Goal: Task Accomplishment & Management: Manage account settings

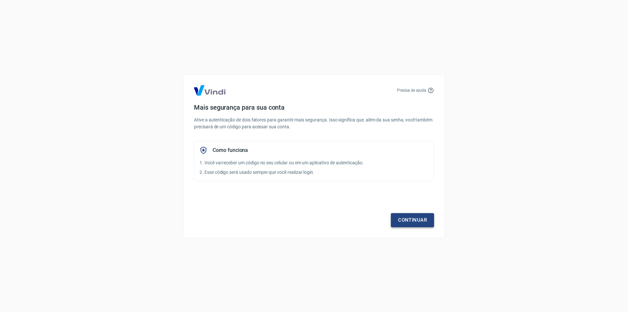
click at [402, 217] on link "Continuar" at bounding box center [412, 220] width 43 height 14
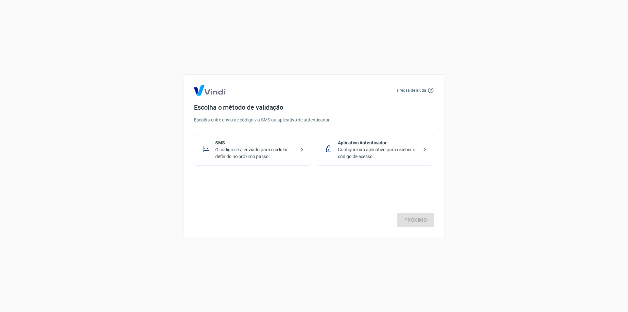
click at [291, 157] on p "O código será enviado para o celular definido no próximo passo." at bounding box center [255, 153] width 80 height 14
click at [409, 218] on link "Próximo" at bounding box center [415, 220] width 37 height 14
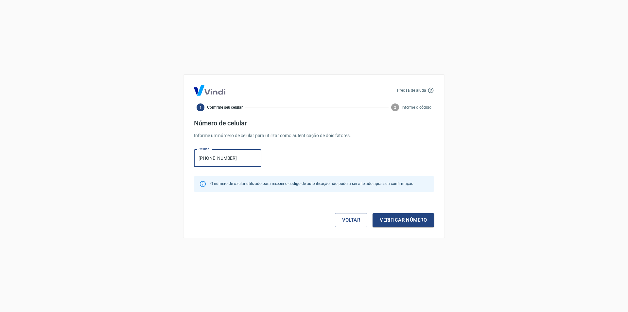
type input "[PHONE_NUMBER]"
click at [400, 230] on div "Precisa de ajuda 1 Confirme seu celular 2 Informe o código Número de celular In…" at bounding box center [314, 155] width 262 height 163
click at [399, 223] on button "Verificar número" at bounding box center [402, 220] width 61 height 14
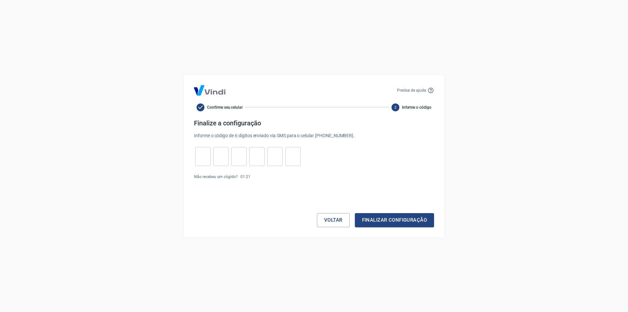
click at [200, 159] on input "tel" at bounding box center [202, 156] width 15 height 14
type input "4"
type input "6"
type input "3"
type input "7"
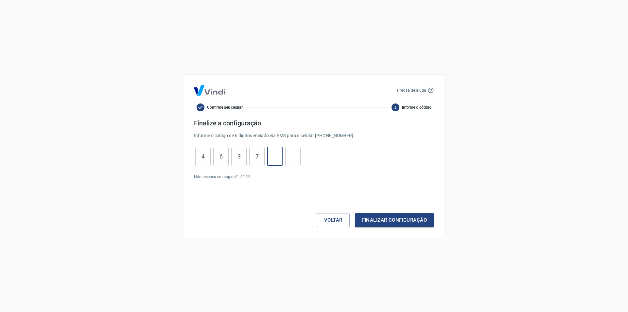
type input "0"
type input "5"
click at [383, 223] on button "Finalizar configuração" at bounding box center [394, 220] width 79 height 14
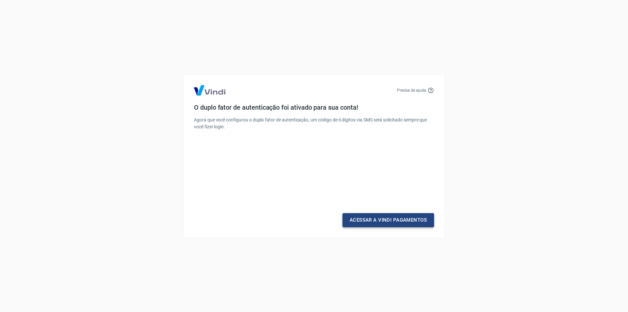
click at [390, 224] on link "Acessar a Vindi Pagamentos" at bounding box center [388, 220] width 92 height 14
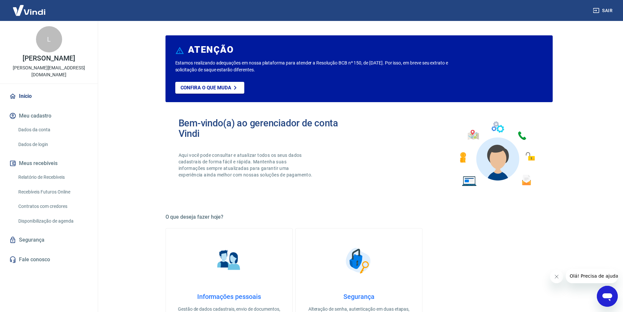
click at [47, 201] on link "Contratos com credores" at bounding box center [53, 205] width 74 height 13
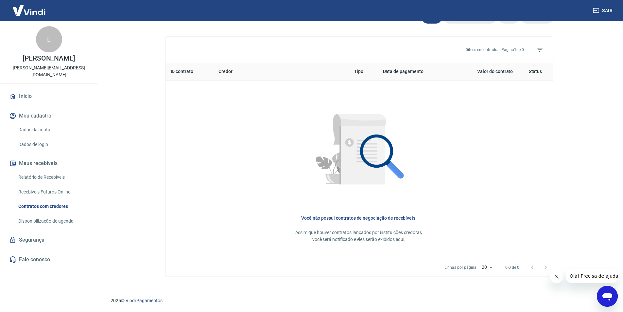
scroll to position [0, 0]
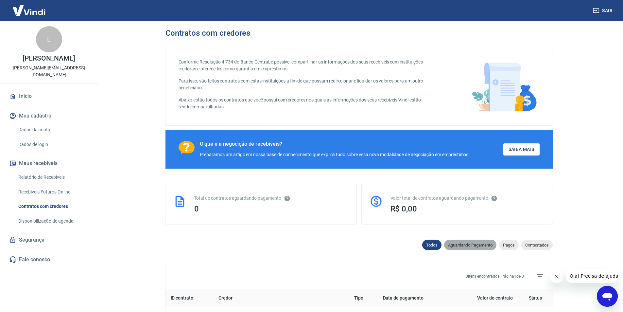
click at [471, 247] on span "Aguardando Pagamento" at bounding box center [470, 244] width 52 height 5
click at [511, 247] on span "Pagos" at bounding box center [509, 244] width 20 height 5
click at [462, 247] on span "Aguardando Pagamento" at bounding box center [470, 244] width 52 height 5
select select "waiting_payment"
click at [30, 89] on link "Início" at bounding box center [49, 96] width 82 height 14
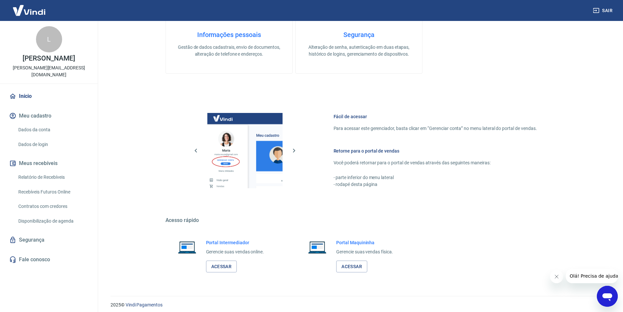
scroll to position [266, 0]
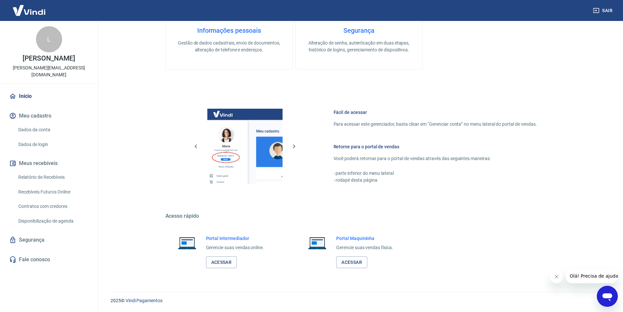
click at [613, 302] on div "Abrir janela de mensagens" at bounding box center [607, 296] width 20 height 20
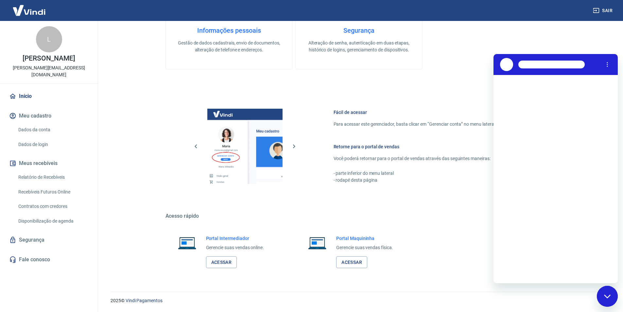
scroll to position [0, 0]
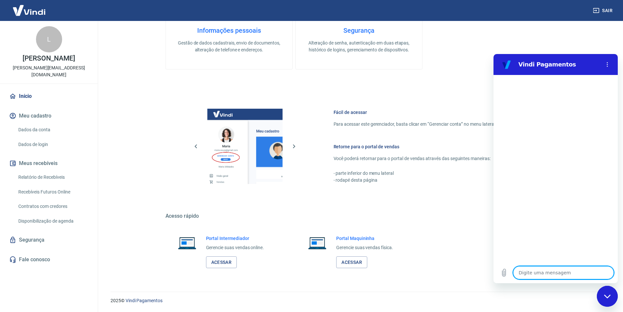
type textarea "x"
type textarea "M"
type textarea "x"
type textarea "Mi"
type textarea "x"
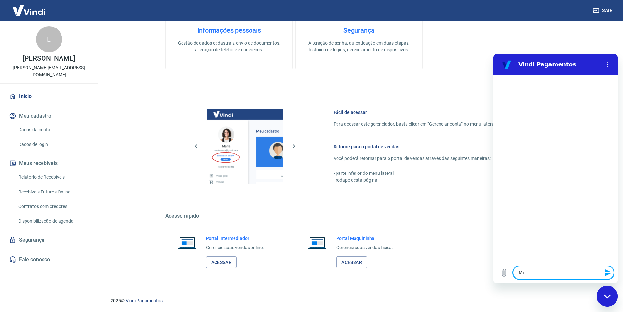
type textarea "Min"
type textarea "x"
type textarea "Minh"
type textarea "x"
type textarea "Minha"
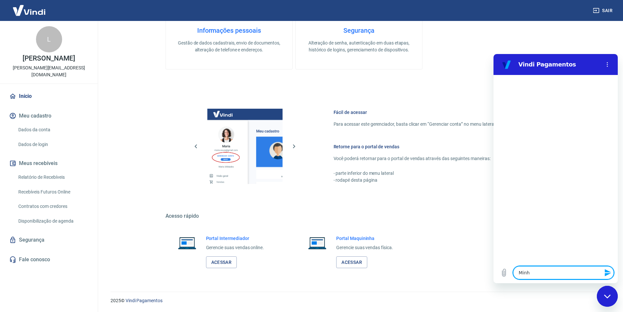
type textarea "x"
type textarea "Minhas"
type textarea "x"
type textarea "Minhas"
type textarea "x"
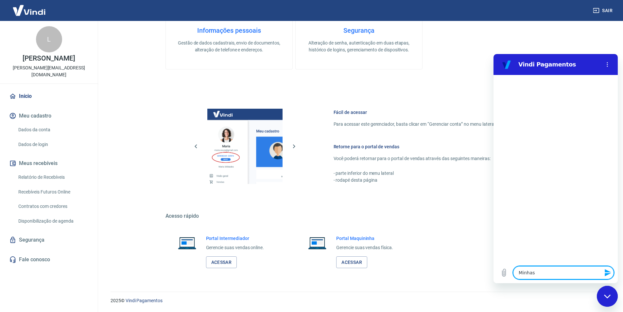
type textarea "Minhas c"
type textarea "x"
type textarea "Minhas co"
type textarea "x"
type textarea "Minhas com"
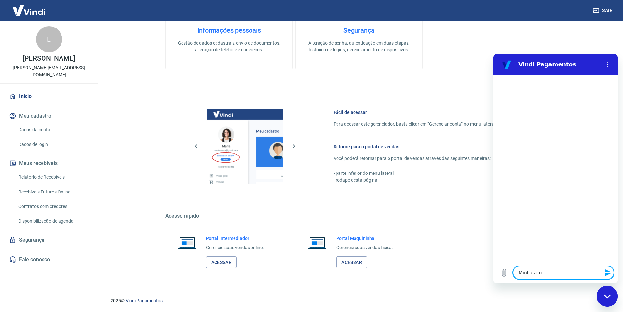
type textarea "x"
type textarea "Minhas comp"
type textarea "x"
type textarea "Minhas compr"
type textarea "x"
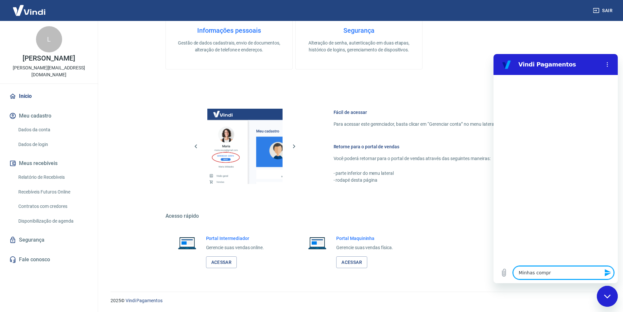
type textarea "Minhas compra"
type textarea "x"
type textarea "Minhas compras"
type textarea "x"
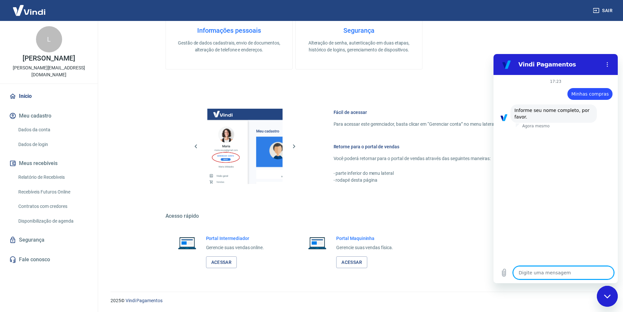
type textarea "L"
type textarea "x"
type textarea "Lu"
type textarea "x"
type textarea "Luc"
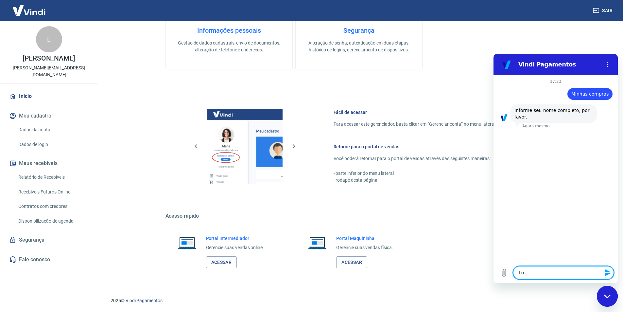
type textarea "x"
type textarea "[PERSON_NAME]"
type textarea "x"
type textarea "[PERSON_NAME]"
type textarea "x"
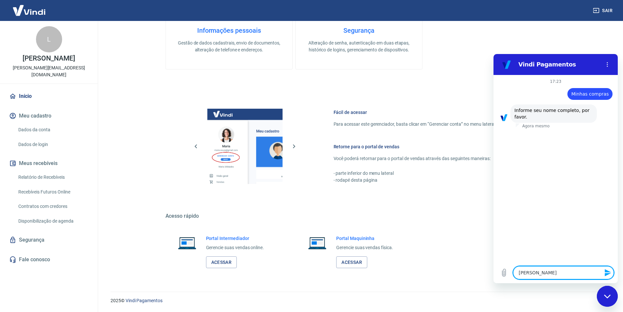
type textarea "[PERSON_NAME]"
type textarea "x"
type textarea "[PERSON_NAME]"
type textarea "x"
type textarea "[PERSON_NAME]"
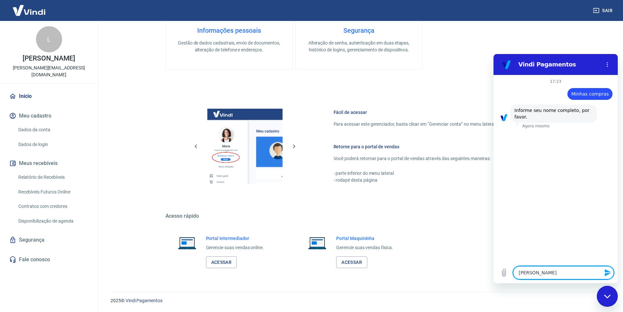
type textarea "x"
type textarea "[PERSON_NAME]"
type textarea "x"
type textarea "[PERSON_NAME]"
type textarea "x"
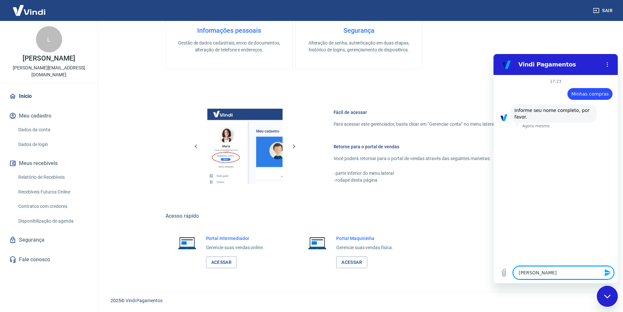
type textarea "[PERSON_NAME]"
type textarea "x"
type textarea "[PERSON_NAME]"
type textarea "x"
type textarea "[PERSON_NAME]"
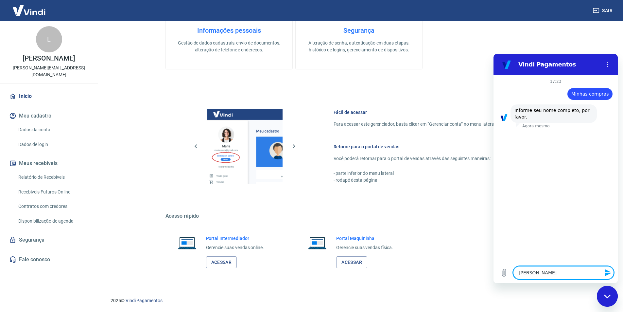
type textarea "x"
type textarea "[PERSON_NAME] B"
type textarea "x"
type textarea "[PERSON_NAME] BA"
type textarea "x"
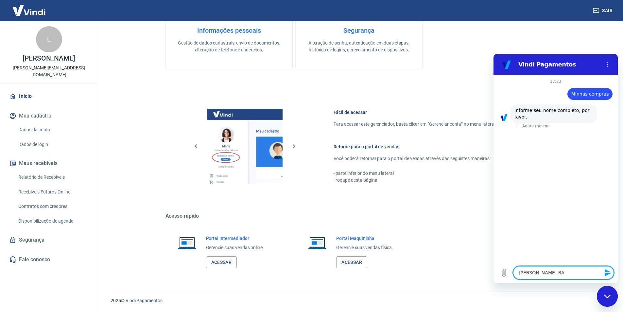
type textarea "[PERSON_NAME] BAP"
type textarea "x"
type textarea "[PERSON_NAME] BA"
type textarea "x"
type textarea "[PERSON_NAME] B"
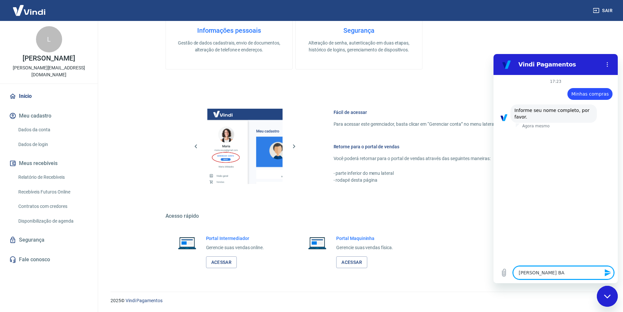
type textarea "x"
type textarea "Luca Parasmo Bp"
type textarea "x"
type textarea "[PERSON_NAME] B"
type textarea "x"
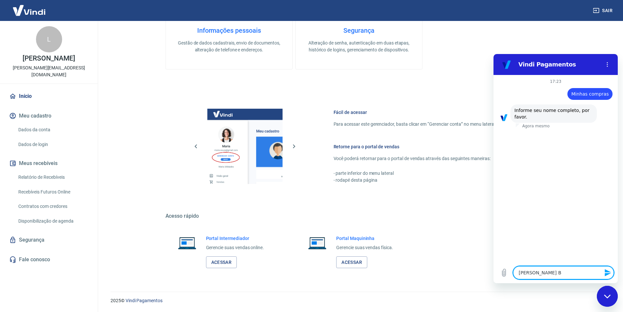
type textarea "[PERSON_NAME] Ba"
type textarea "x"
type textarea "[PERSON_NAME] Bap"
type textarea "x"
type textarea "[PERSON_NAME] Bapt"
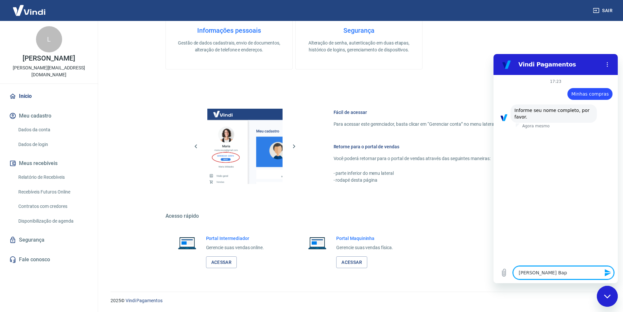
type textarea "x"
type textarea "[PERSON_NAME] Bapts"
type textarea "x"
type textarea "[PERSON_NAME] Bapt"
type textarea "x"
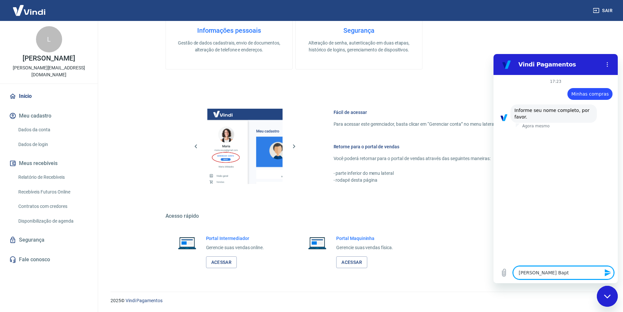
type textarea "[PERSON_NAME] Bapti"
type textarea "x"
type textarea "[PERSON_NAME] Baptit"
type textarea "x"
type textarea "[PERSON_NAME] Baptita"
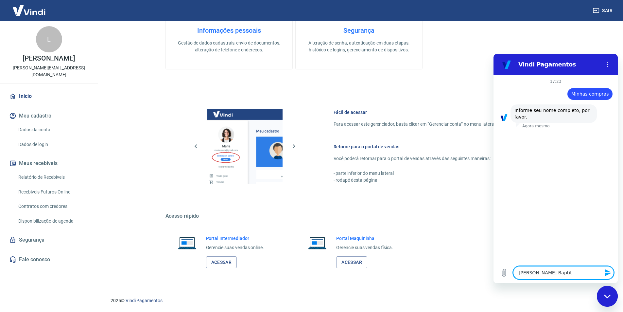
type textarea "x"
type textarea "[PERSON_NAME] Baptit"
type textarea "x"
type textarea "[PERSON_NAME] Bapti"
type textarea "x"
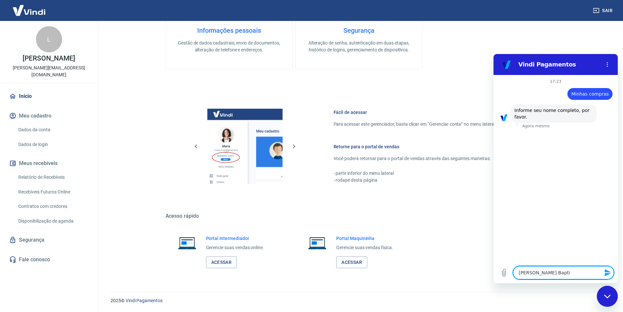
type textarea "[PERSON_NAME] [DEMOGRAPHIC_DATA]"
type textarea "x"
type textarea "[PERSON_NAME] [DEMOGRAPHIC_DATA]"
type textarea "x"
type textarea "[PERSON_NAME]"
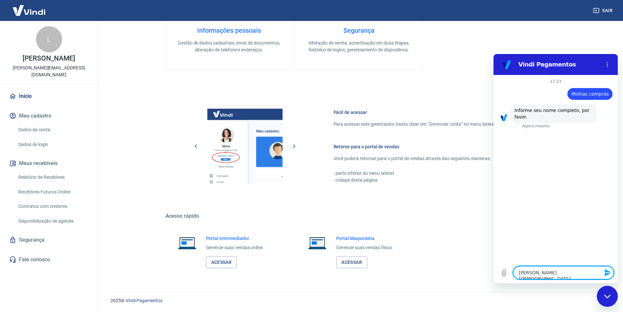
type textarea "x"
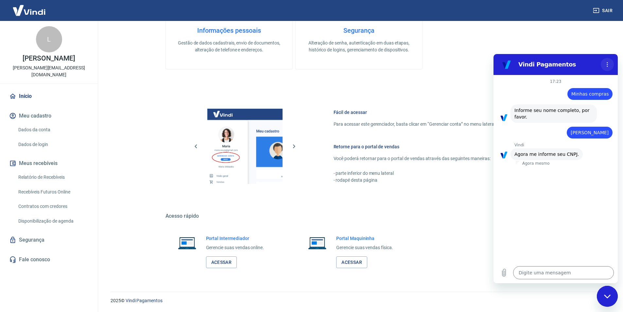
click at [607, 62] on circle "Menu de opções" at bounding box center [607, 62] width 1 height 1
click at [527, 43] on div "Informações pessoais Gestão de dados cadastrais, envio de documentos, alteração…" at bounding box center [358, 15] width 387 height 107
click at [612, 293] on div "Fechar janela de mensagens" at bounding box center [607, 296] width 20 height 20
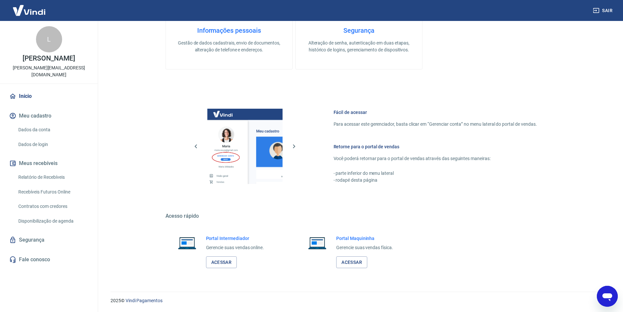
click at [25, 10] on img at bounding box center [29, 10] width 43 height 20
click at [30, 89] on link "Início" at bounding box center [49, 96] width 82 height 14
click at [32, 109] on button "Meu cadastro" at bounding box center [49, 116] width 82 height 14
click at [35, 123] on link "Dados da conta" at bounding box center [53, 129] width 74 height 13
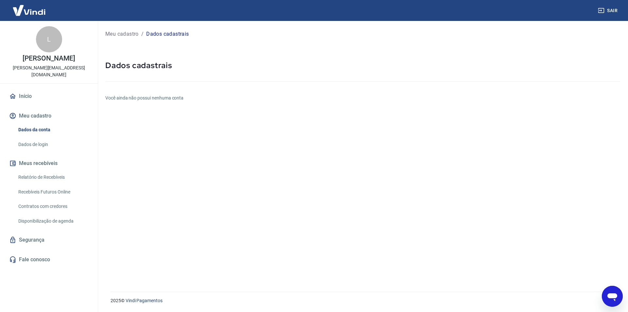
click at [40, 140] on link "Dados de login" at bounding box center [53, 144] width 74 height 13
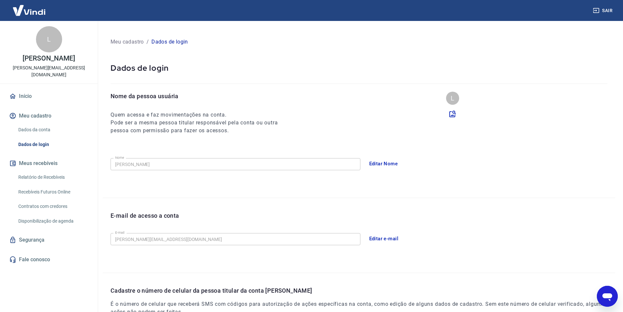
scroll to position [107, 0]
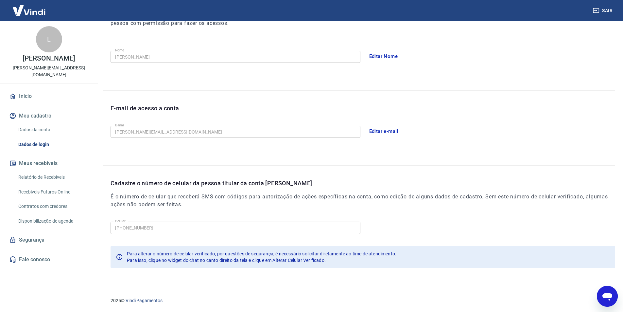
click at [46, 174] on link "Relatório de Recebíveis" at bounding box center [53, 176] width 74 height 13
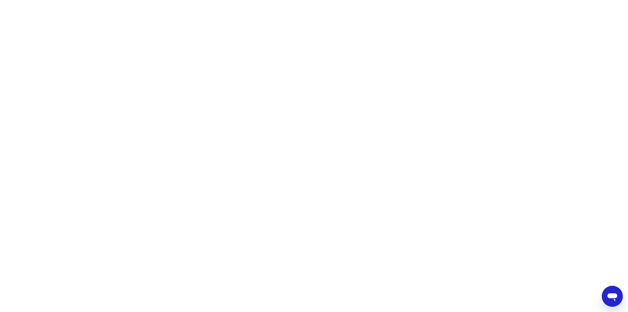
type textarea "x"
